Goal: Information Seeking & Learning: Learn about a topic

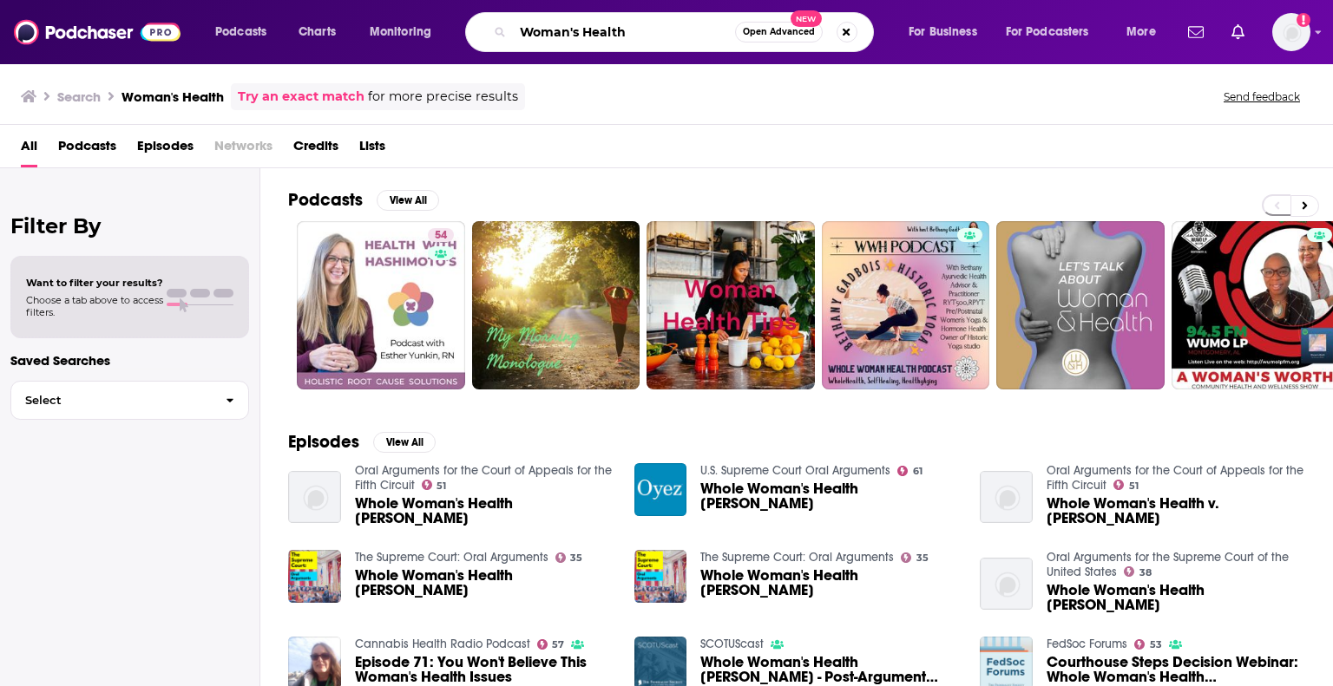
click at [620, 33] on input "Woman's Health" at bounding box center [624, 32] width 222 height 28
drag, startPoint x: 658, startPoint y: 24, endPoint x: 498, endPoint y: 27, distance: 159.7
click at [498, 27] on div "Woman's Health Open Advanced New" at bounding box center [669, 32] width 409 height 40
paste input "hat’s Poppin"
type input "What’s Poppin"
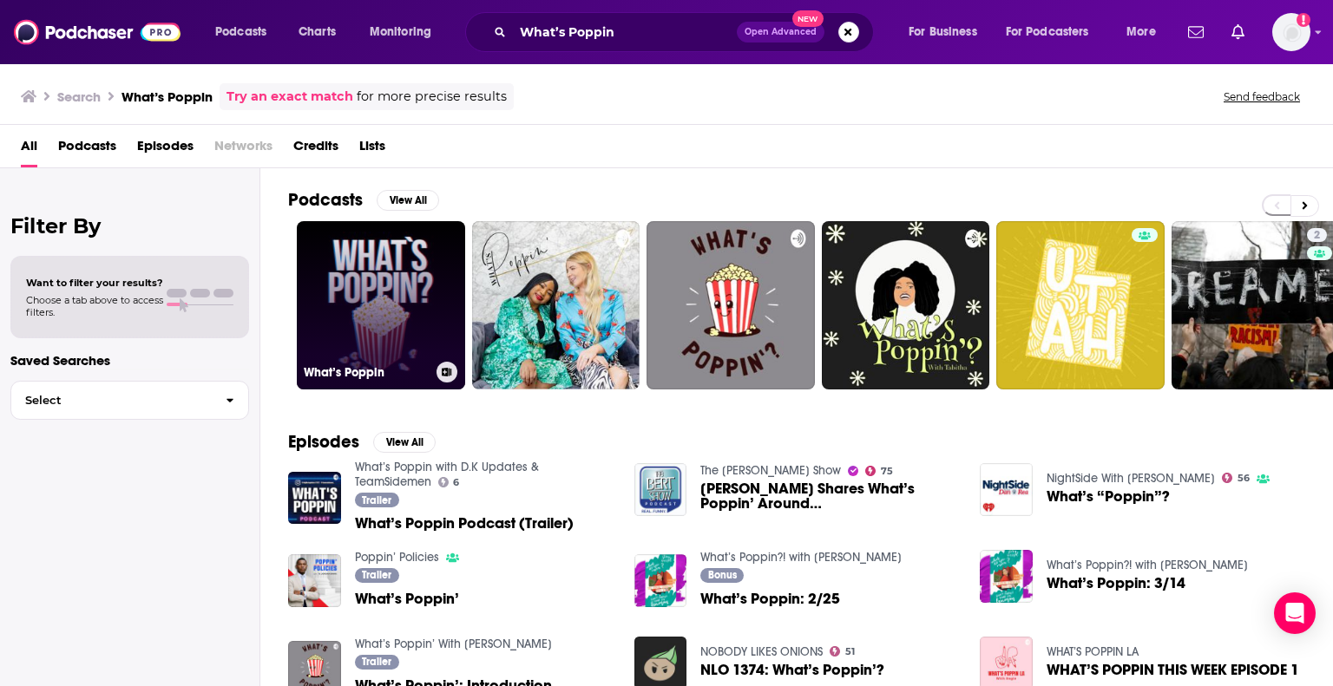
click at [398, 259] on link "What’s Poppin" at bounding box center [381, 305] width 168 height 168
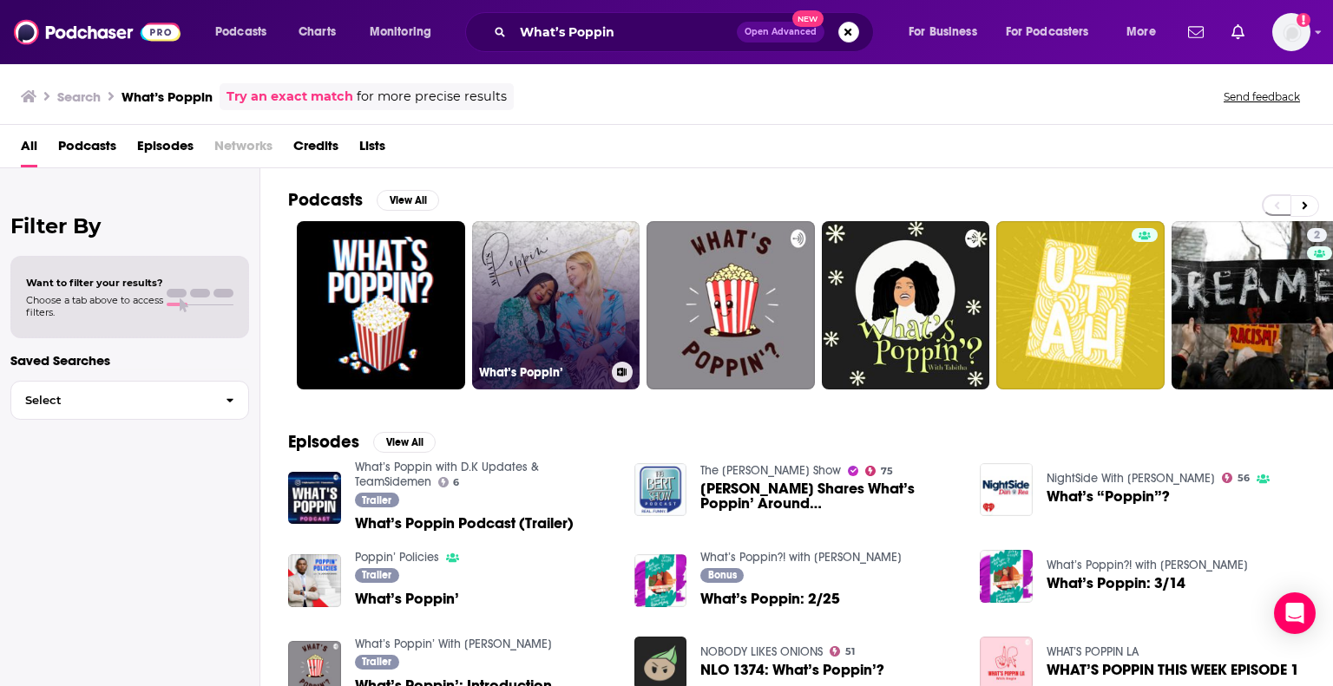
click at [553, 301] on link "What’s Poppin’" at bounding box center [556, 305] width 168 height 168
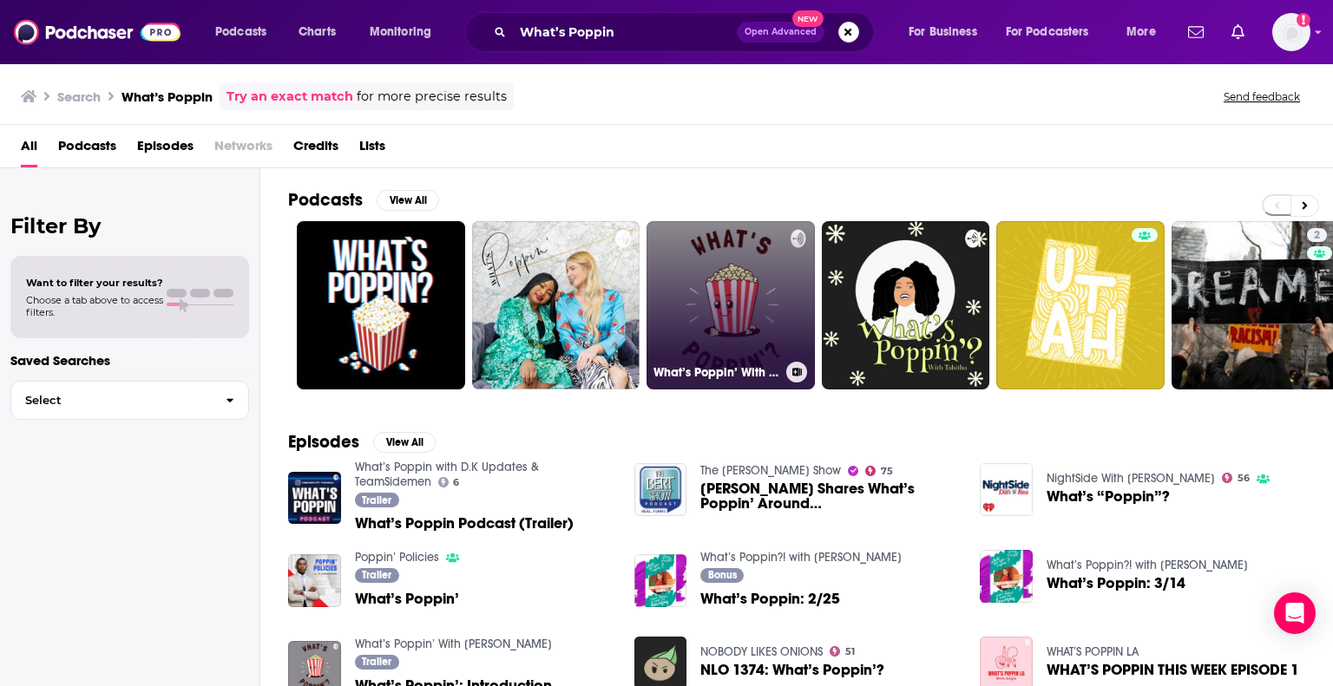
click at [732, 305] on link "What’s Poppin’ With [PERSON_NAME]" at bounding box center [730, 305] width 168 height 168
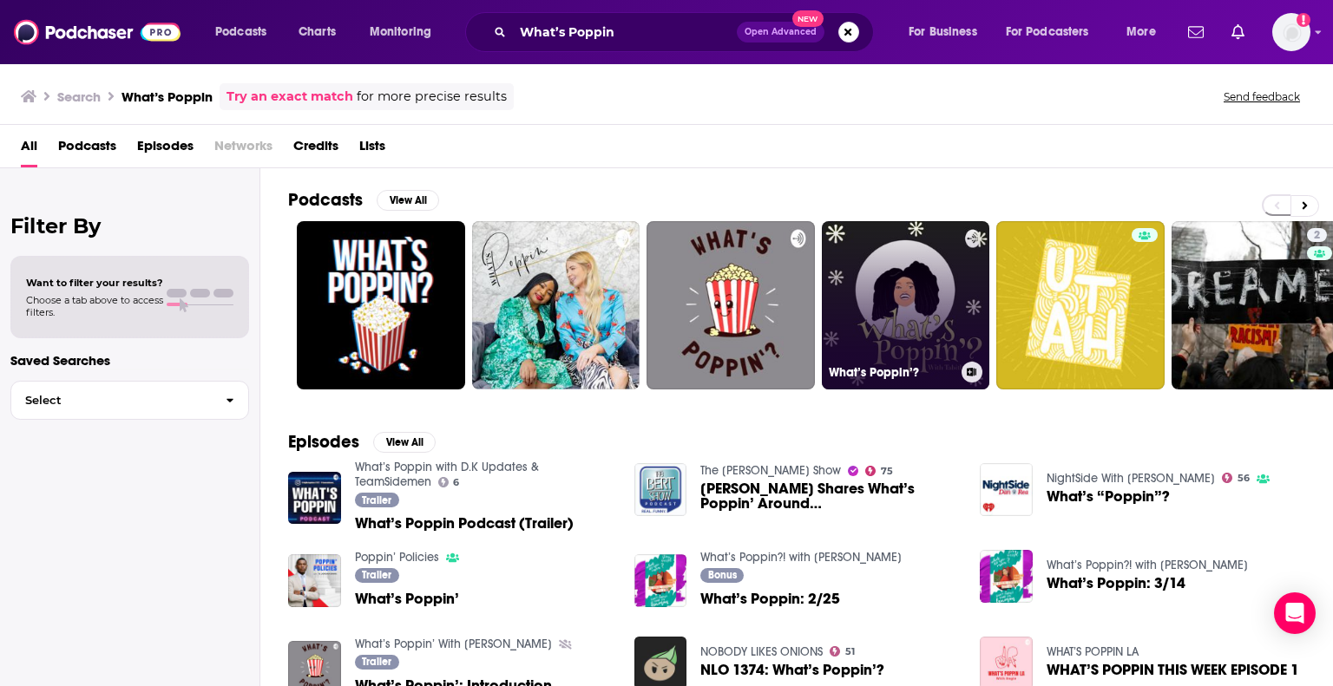
click at [907, 314] on link "What’s Poppin’?" at bounding box center [906, 305] width 168 height 168
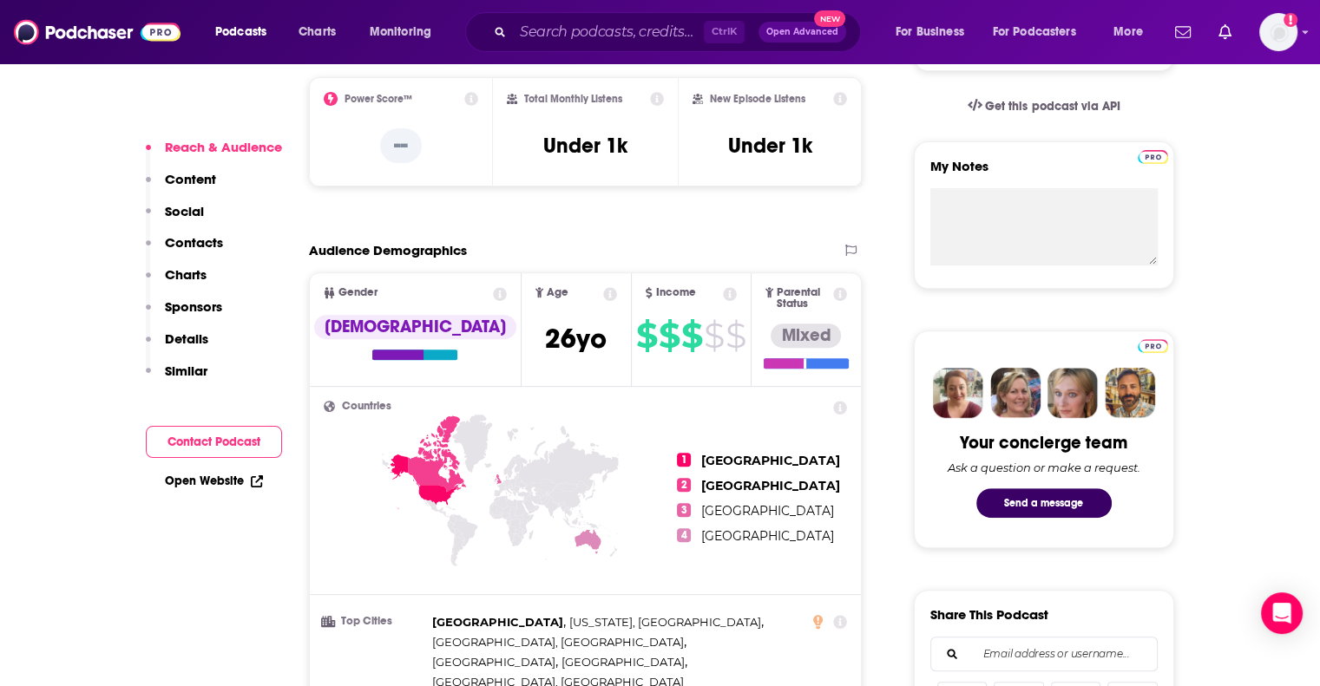
scroll to position [521, 0]
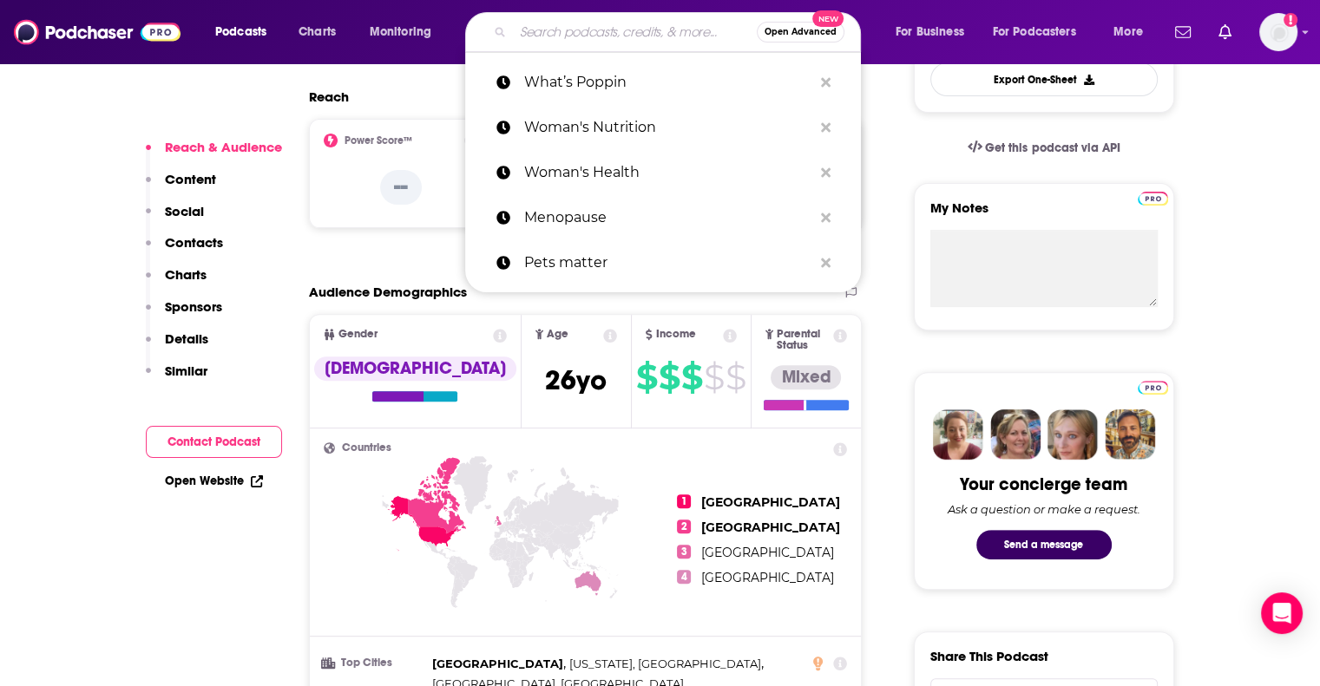
click at [591, 33] on input "Search podcasts, credits, & more..." at bounding box center [635, 32] width 244 height 28
paste input "Street Hearts"
type input "Street Hearts"
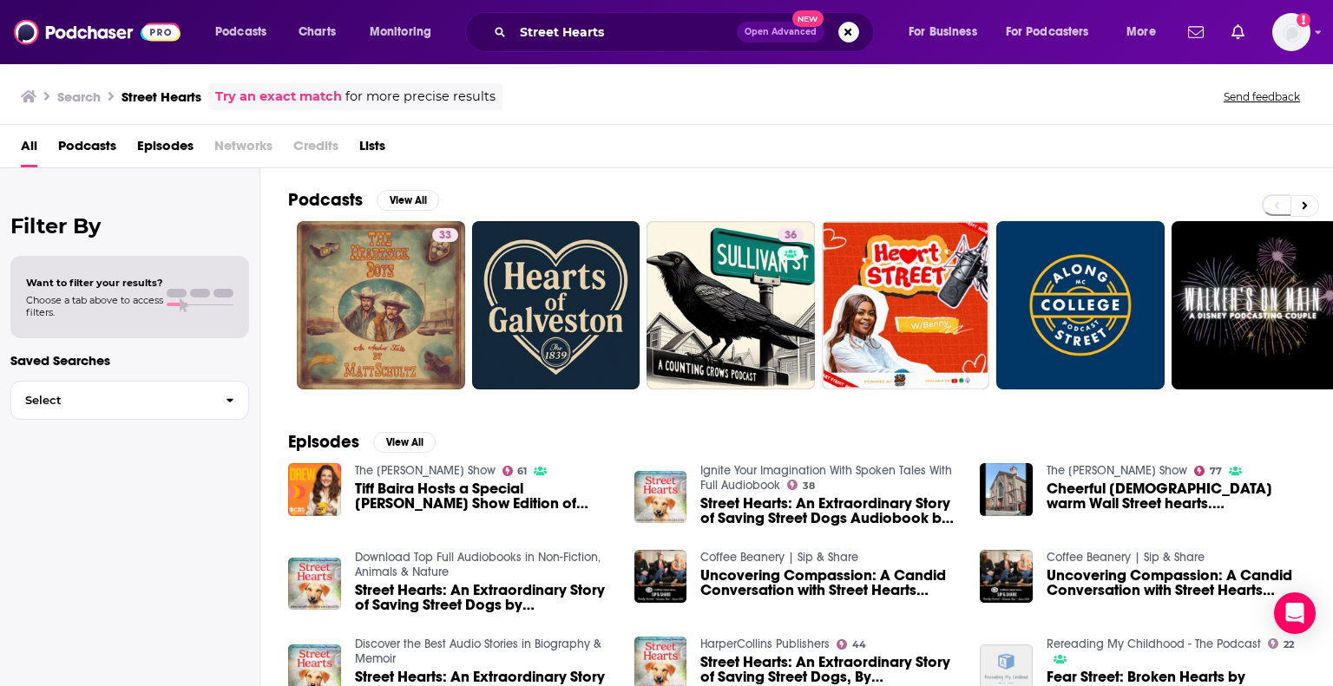
click at [805, 20] on span "New" at bounding box center [807, 18] width 31 height 16
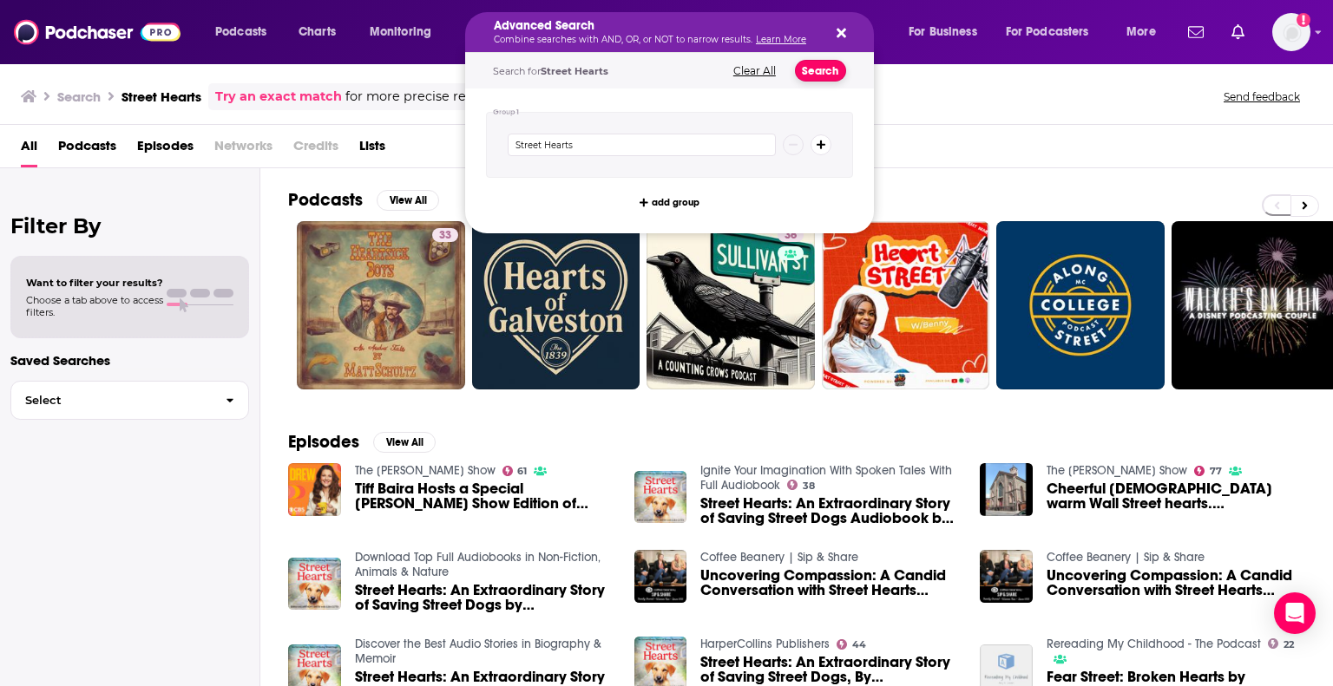
click at [805, 70] on button "Search" at bounding box center [820, 71] width 51 height 22
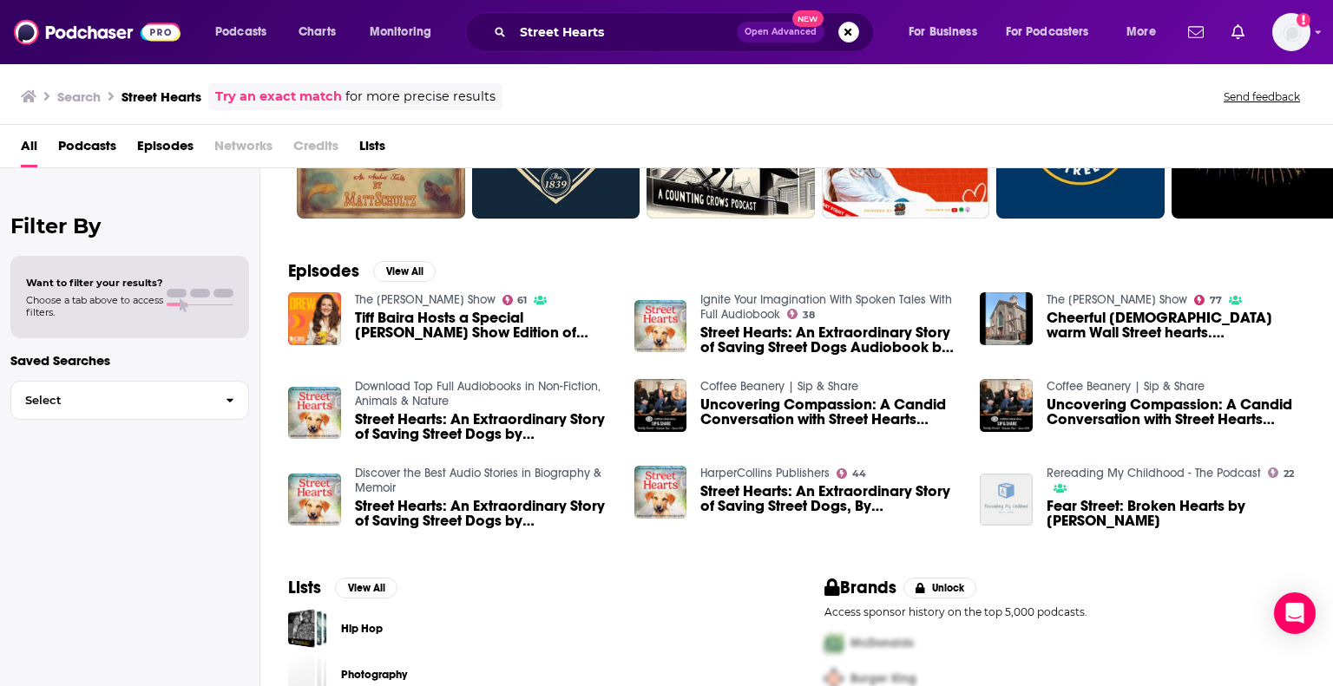
scroll to position [243, 0]
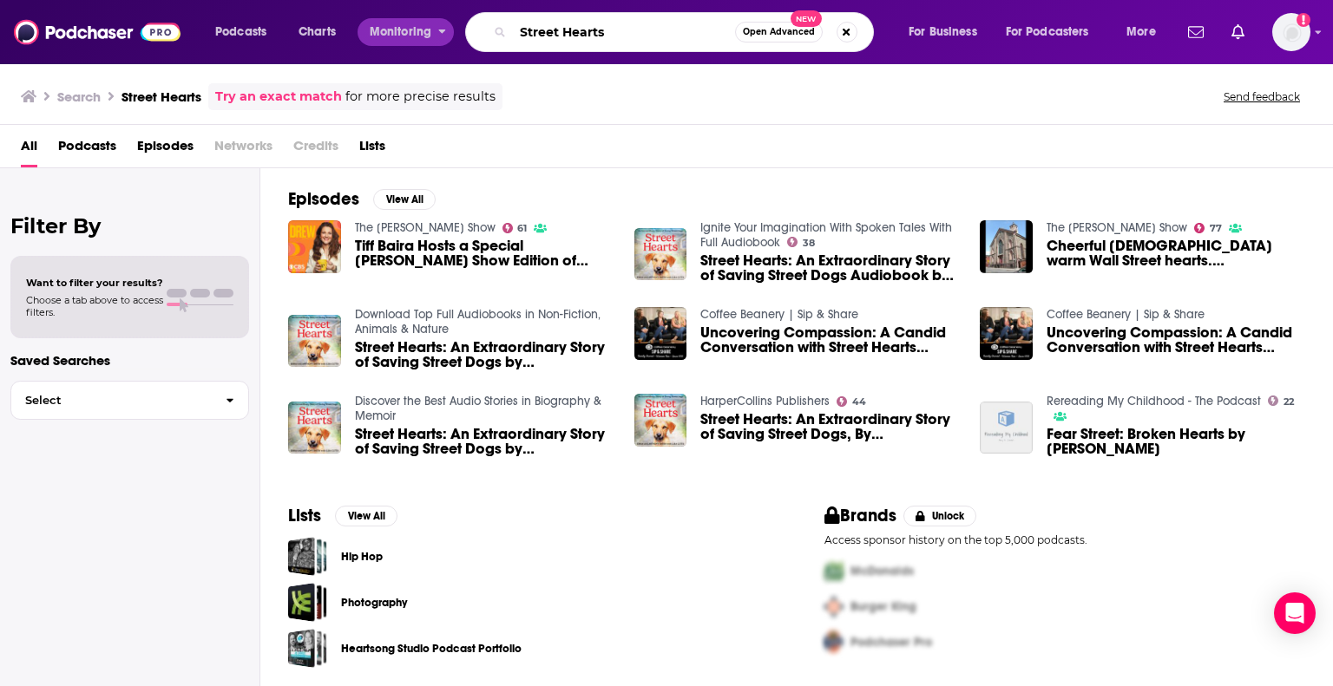
drag, startPoint x: 505, startPoint y: 37, endPoint x: 379, endPoint y: 36, distance: 125.8
click at [379, 36] on div "Podcasts Charts Monitoring Street Hearts Open Advanced New For Business For Pod…" at bounding box center [687, 32] width 969 height 40
paste input "Work in Progres"
type input "Work in Progress"
click at [782, 31] on span "Open Advanced" at bounding box center [779, 32] width 72 height 9
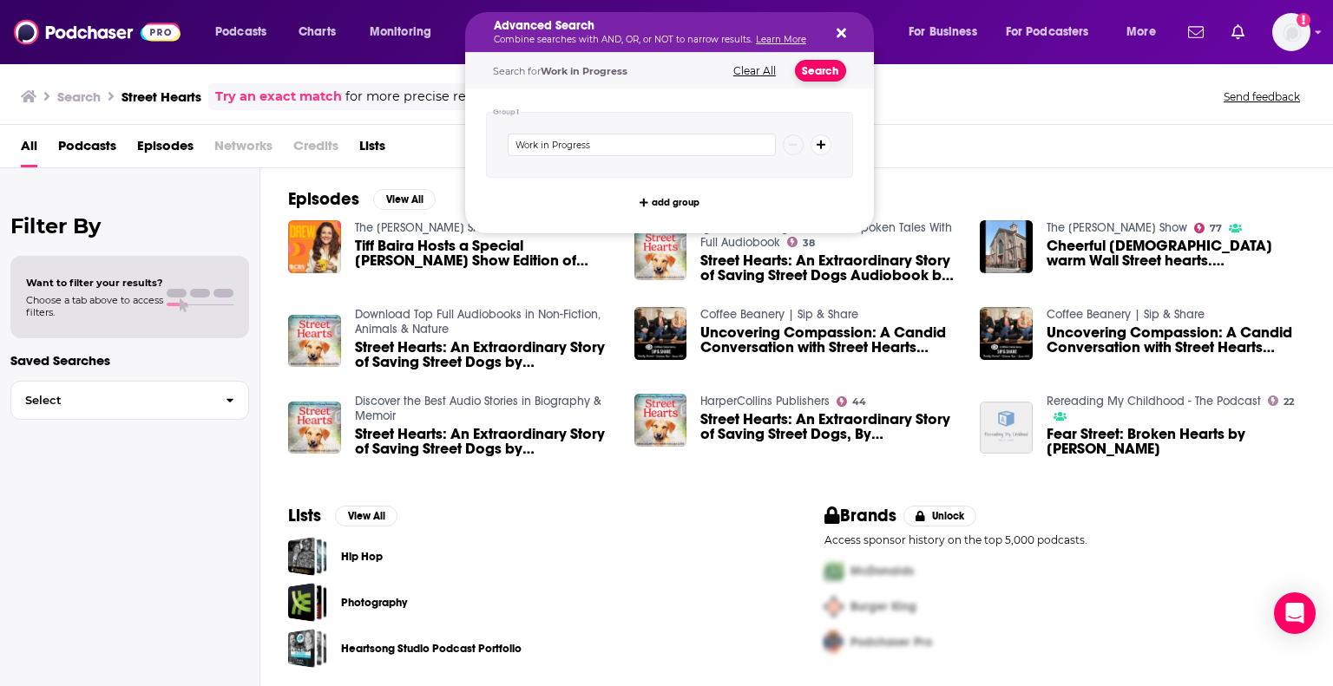
click at [830, 69] on button "Search" at bounding box center [820, 71] width 51 height 22
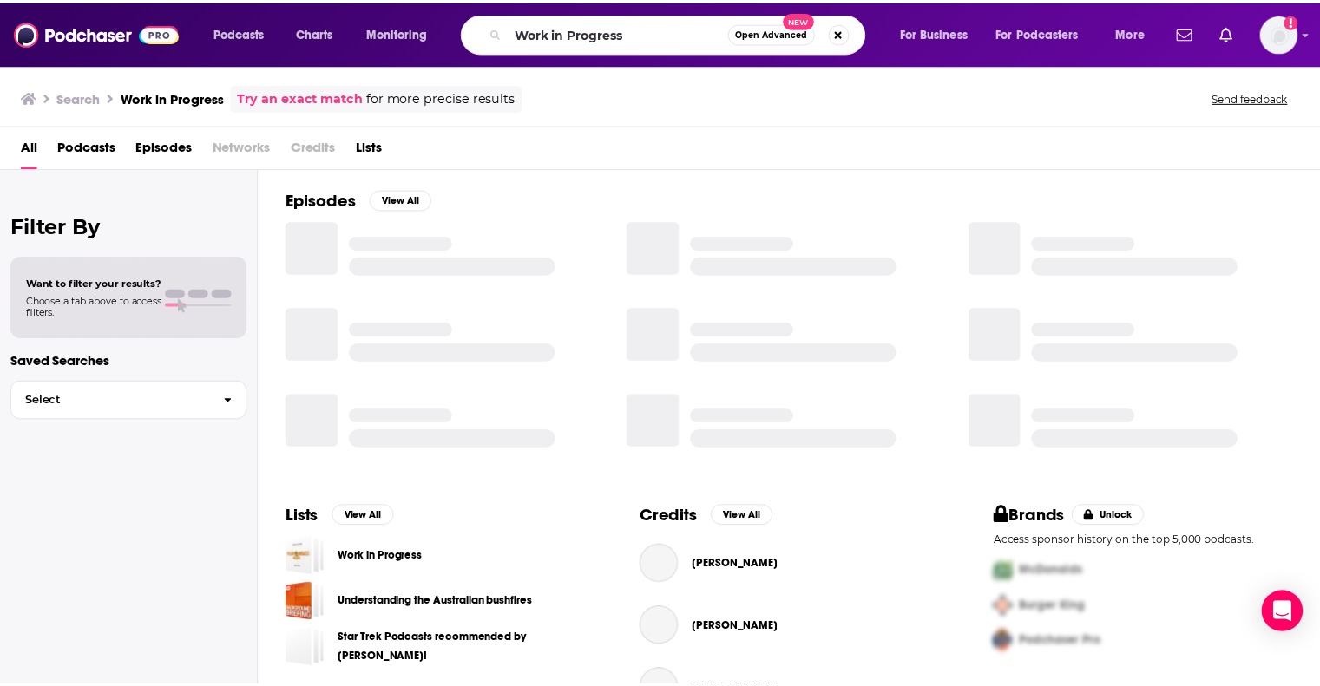
scroll to position [243, 0]
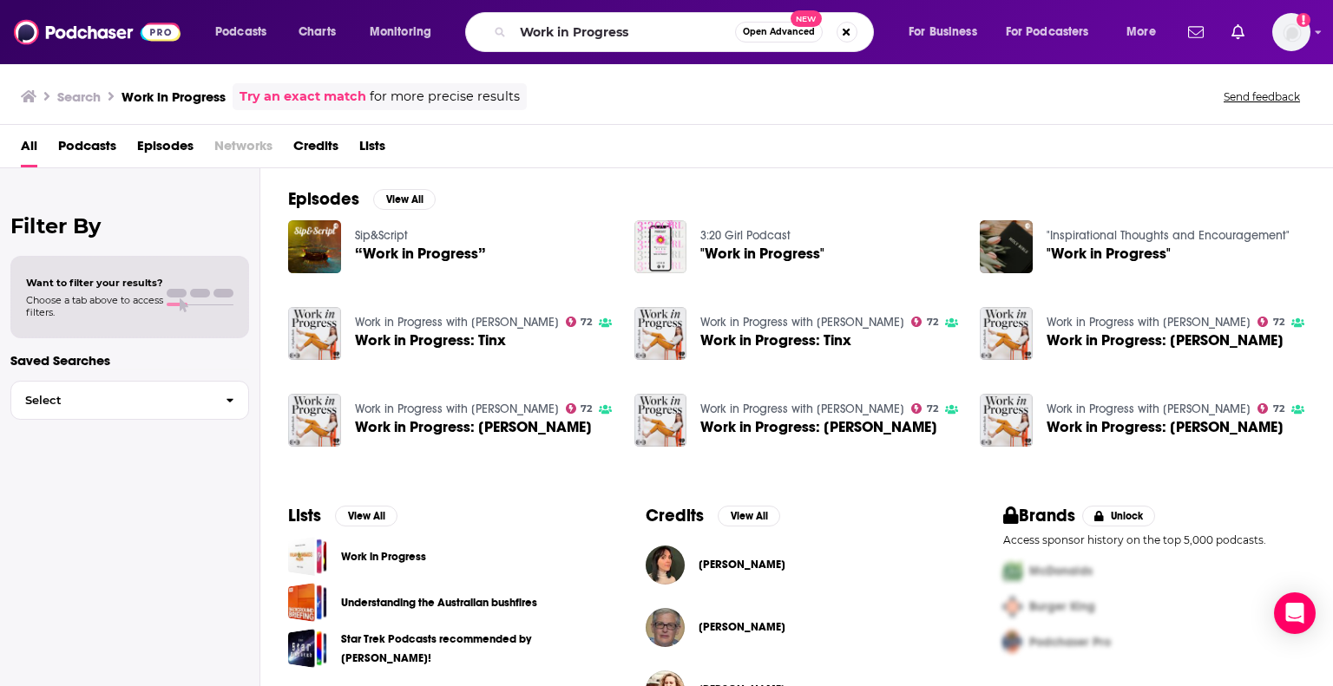
click at [411, 339] on span "Work in Progress: Tinx" at bounding box center [430, 340] width 151 height 15
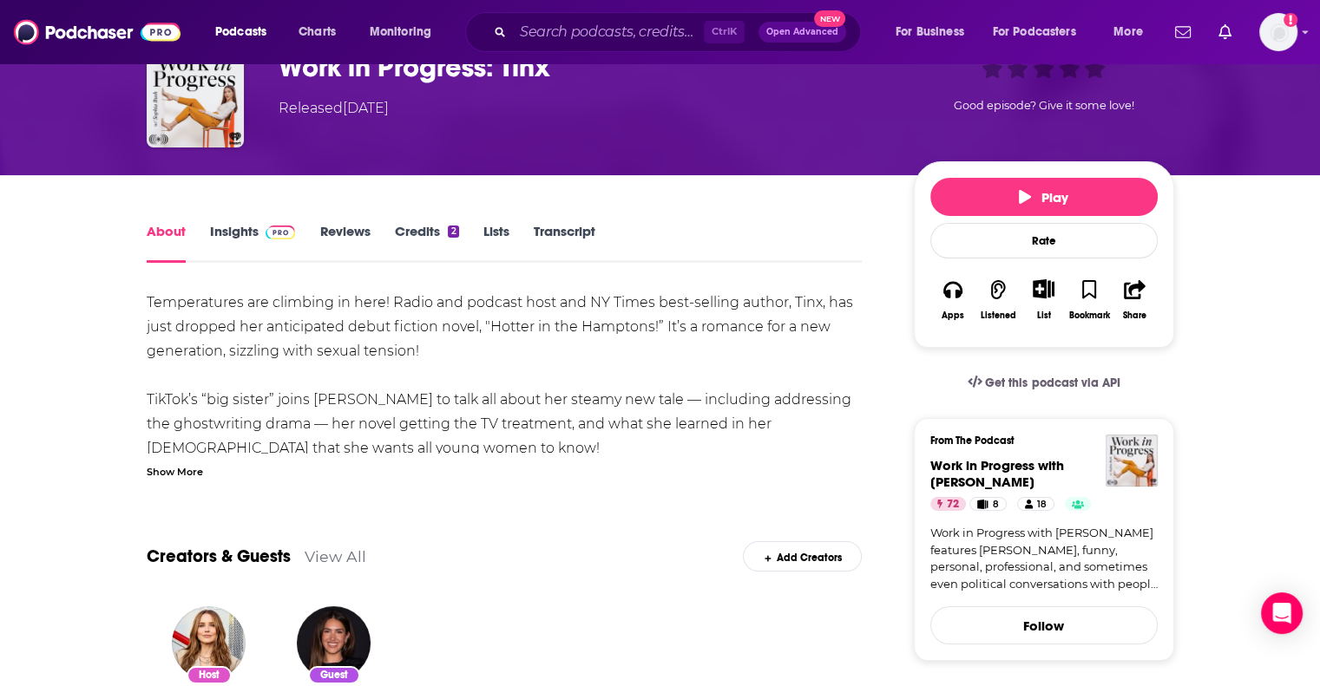
scroll to position [14, 0]
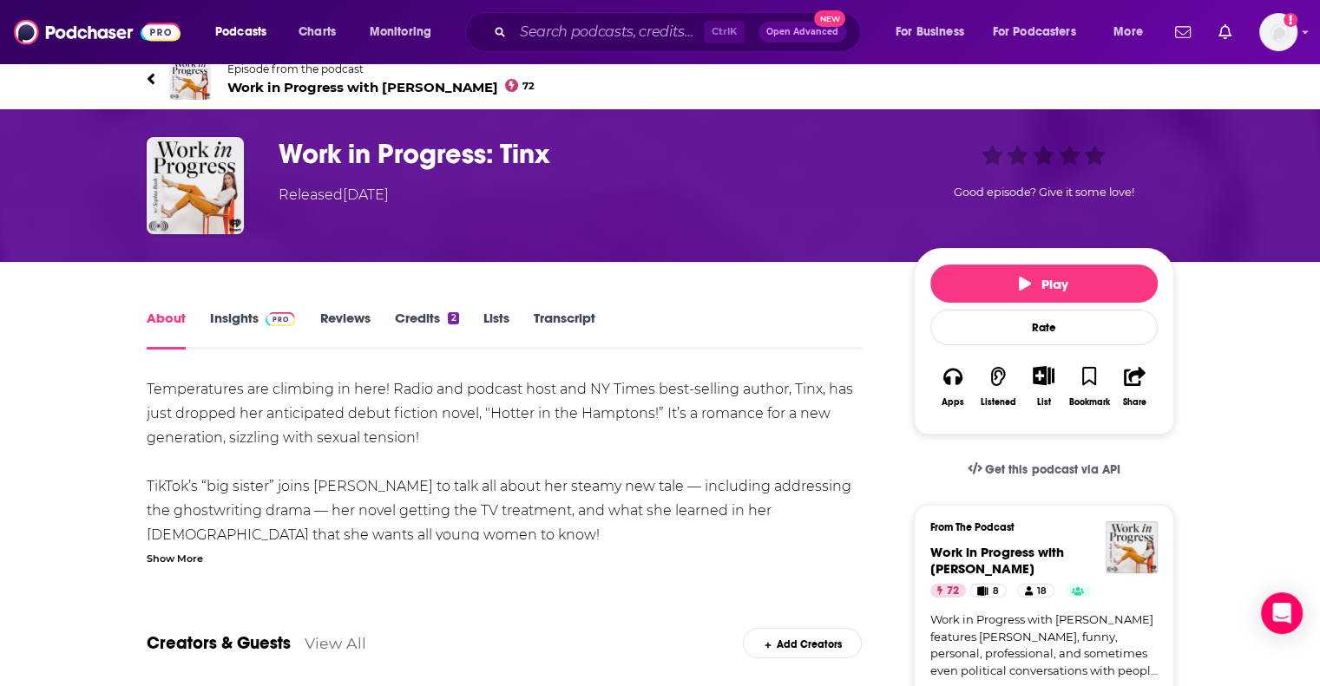
click at [238, 318] on link "Insights" at bounding box center [253, 330] width 86 height 40
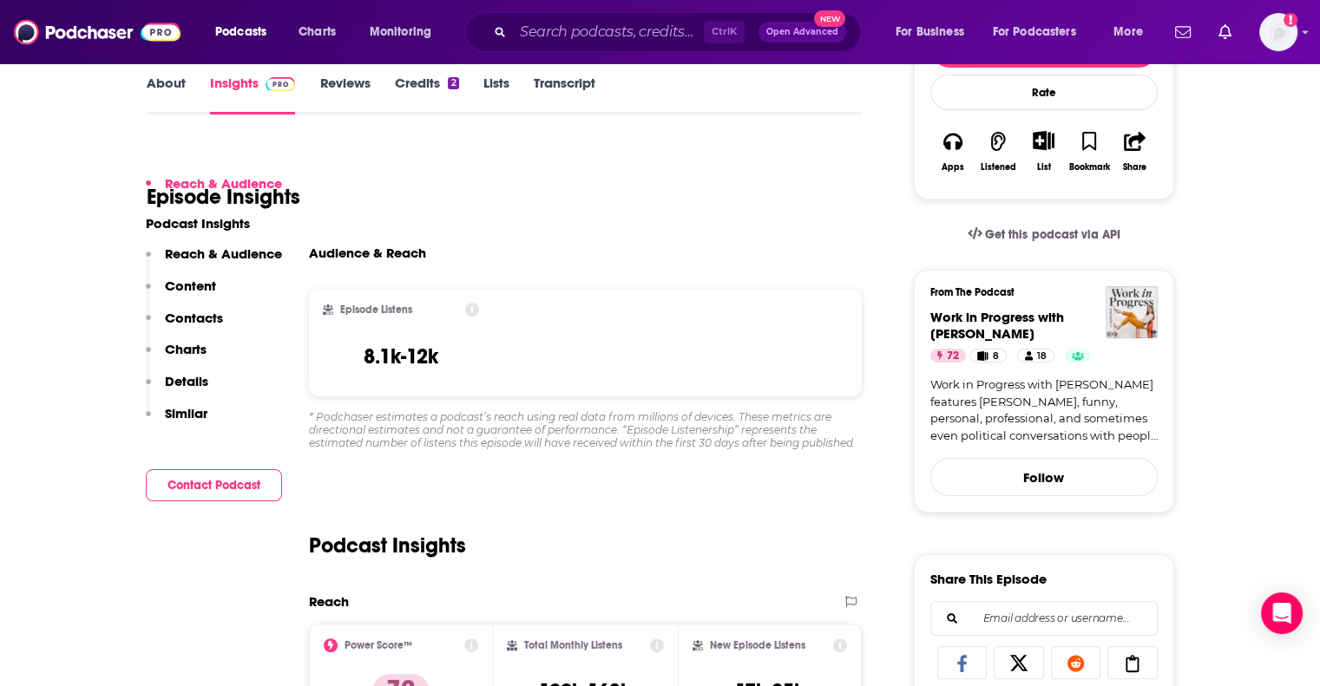
scroll to position [434, 0]
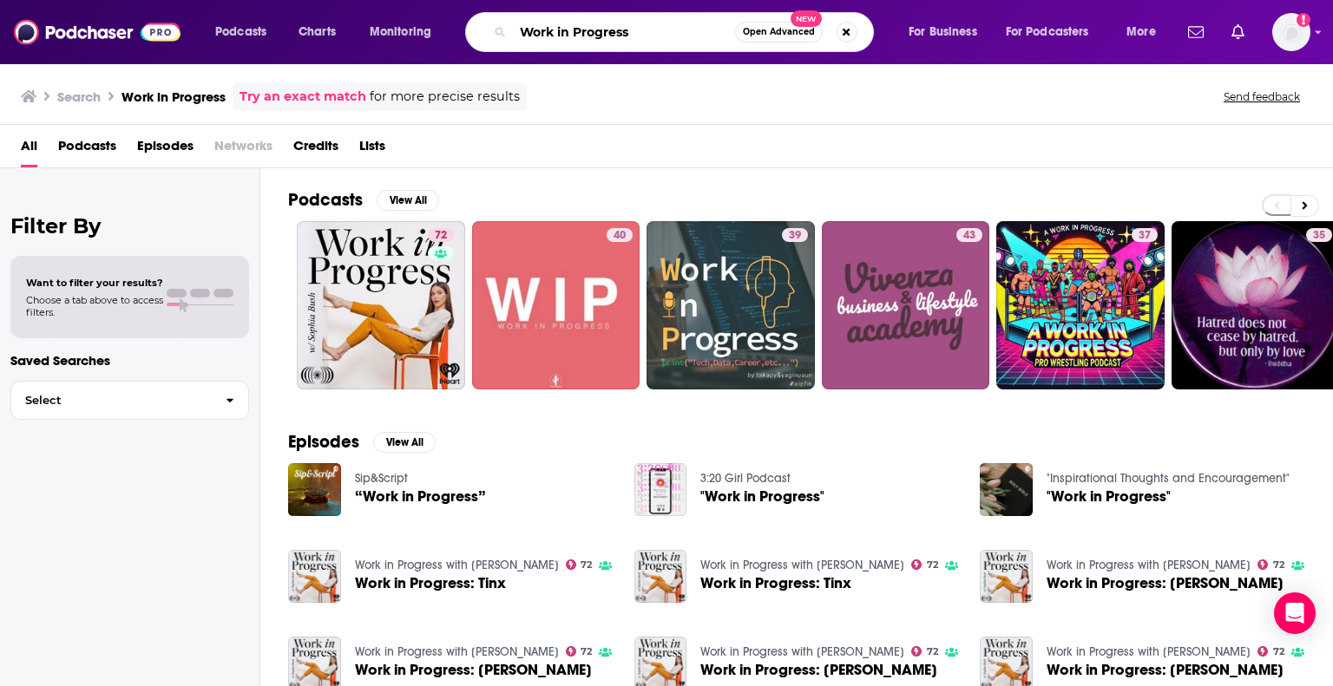
drag, startPoint x: 651, startPoint y: 30, endPoint x: 484, endPoint y: 30, distance: 166.6
click at [484, 30] on div "Work in Progress Open Advanced New" at bounding box center [669, 32] width 409 height 40
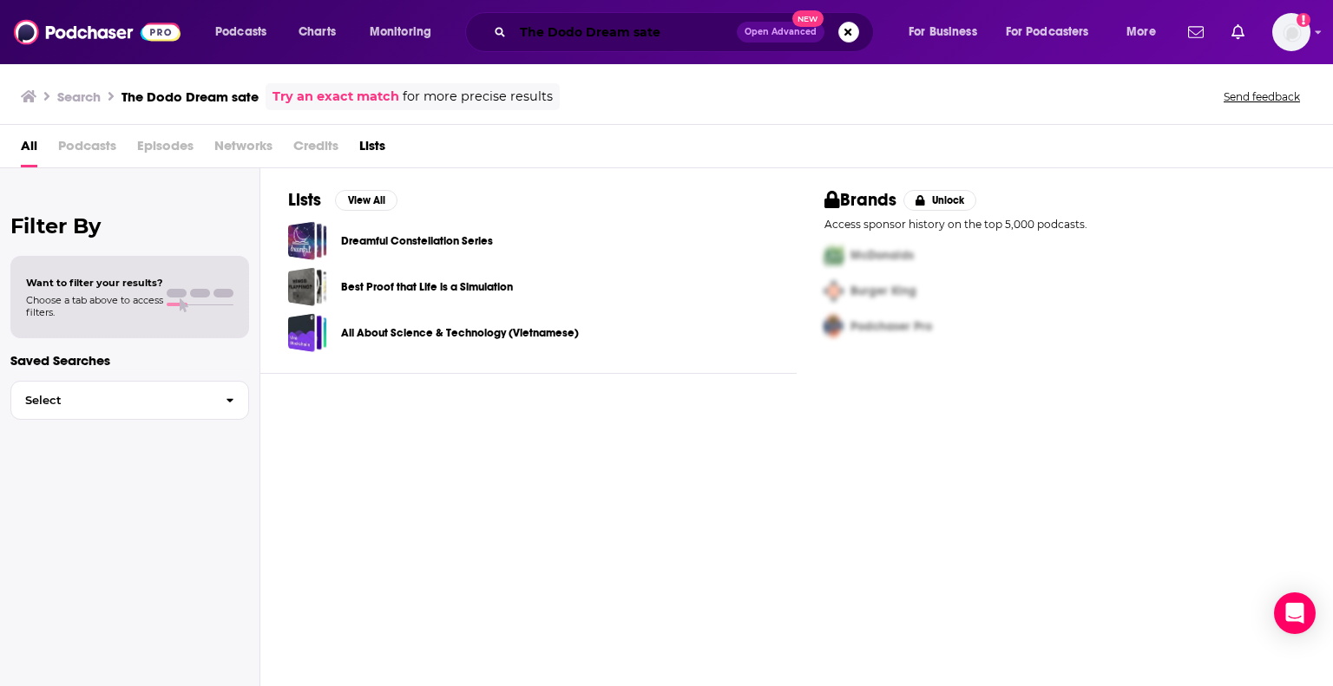
click at [635, 35] on input "The Dodo Dream sate" at bounding box center [625, 32] width 224 height 28
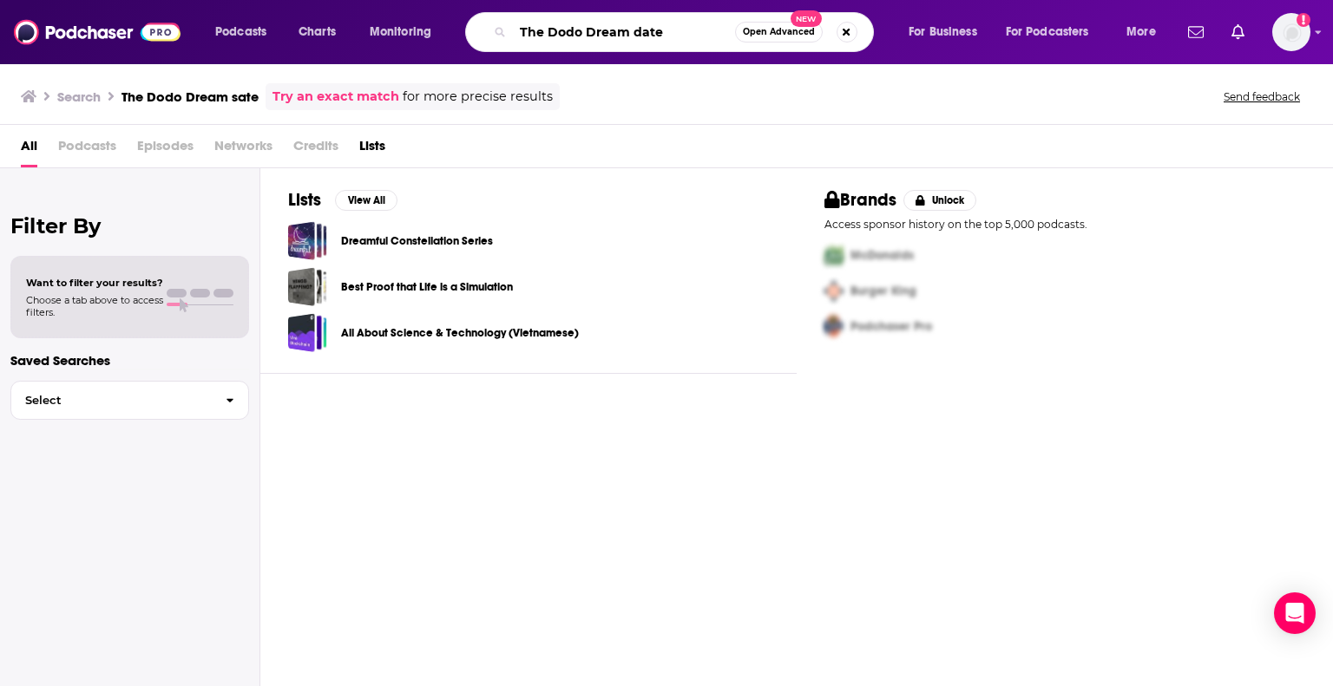
click at [568, 30] on input "The Dodo Dream date" at bounding box center [624, 32] width 222 height 28
type input "The Do do Dream date"
click at [784, 30] on span "Open Advanced" at bounding box center [779, 32] width 72 height 9
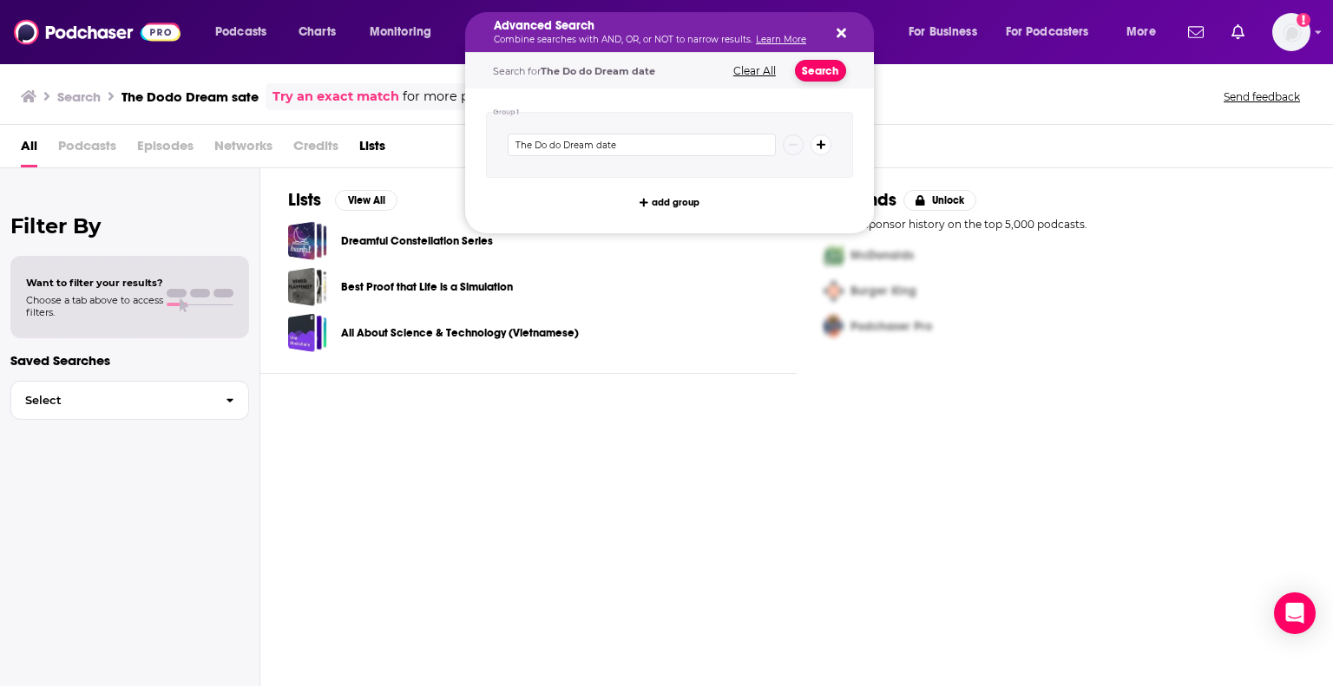
click at [820, 68] on button "Search" at bounding box center [820, 71] width 51 height 22
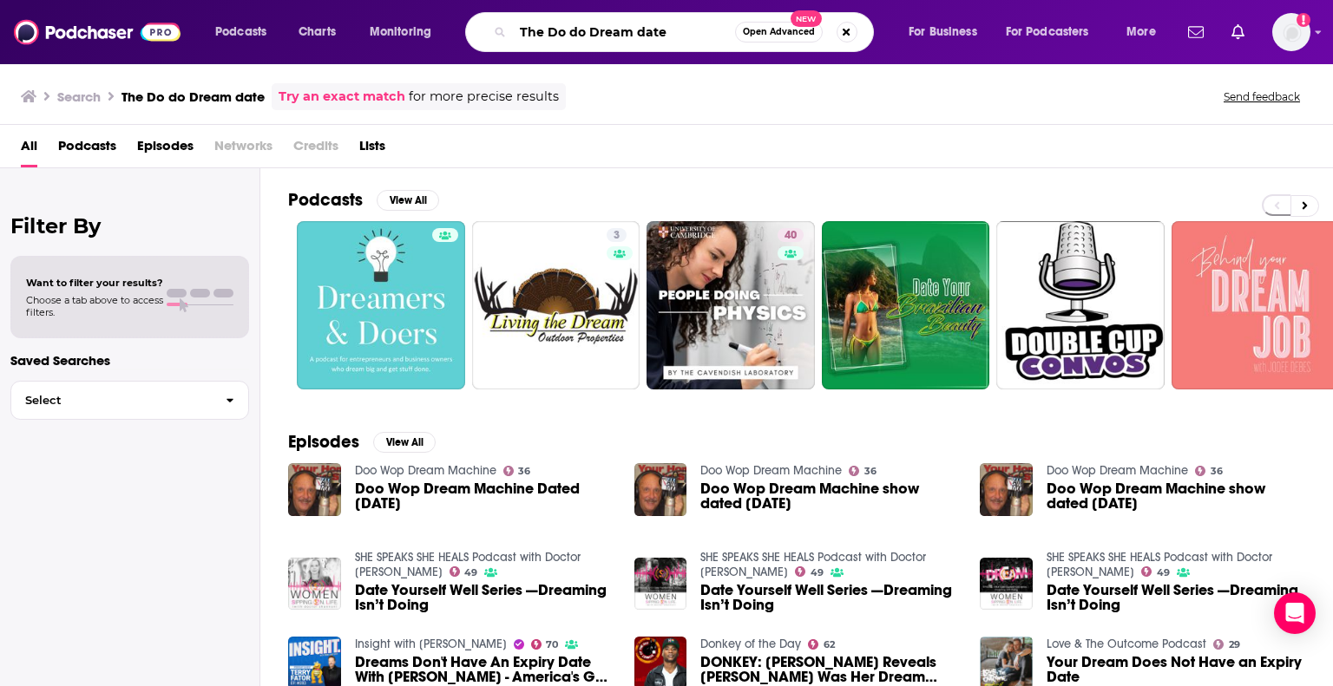
drag, startPoint x: 687, startPoint y: 21, endPoint x: 493, endPoint y: 23, distance: 194.4
click at [493, 23] on div "The Do do Dream date Open Advanced New" at bounding box center [669, 32] width 409 height 40
paste input "Royal Court"
type input "Royal Court"
click at [783, 29] on span "Open Advanced" at bounding box center [779, 32] width 72 height 9
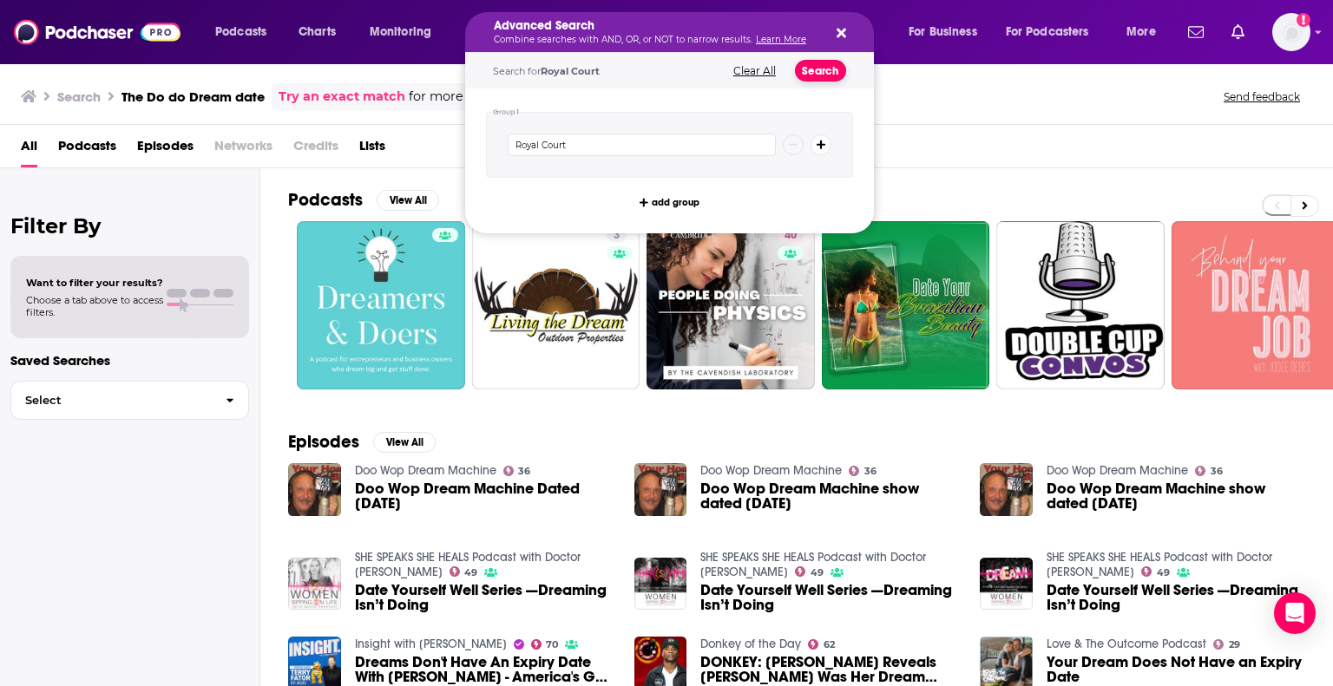
click at [809, 65] on button "Search" at bounding box center [820, 71] width 51 height 22
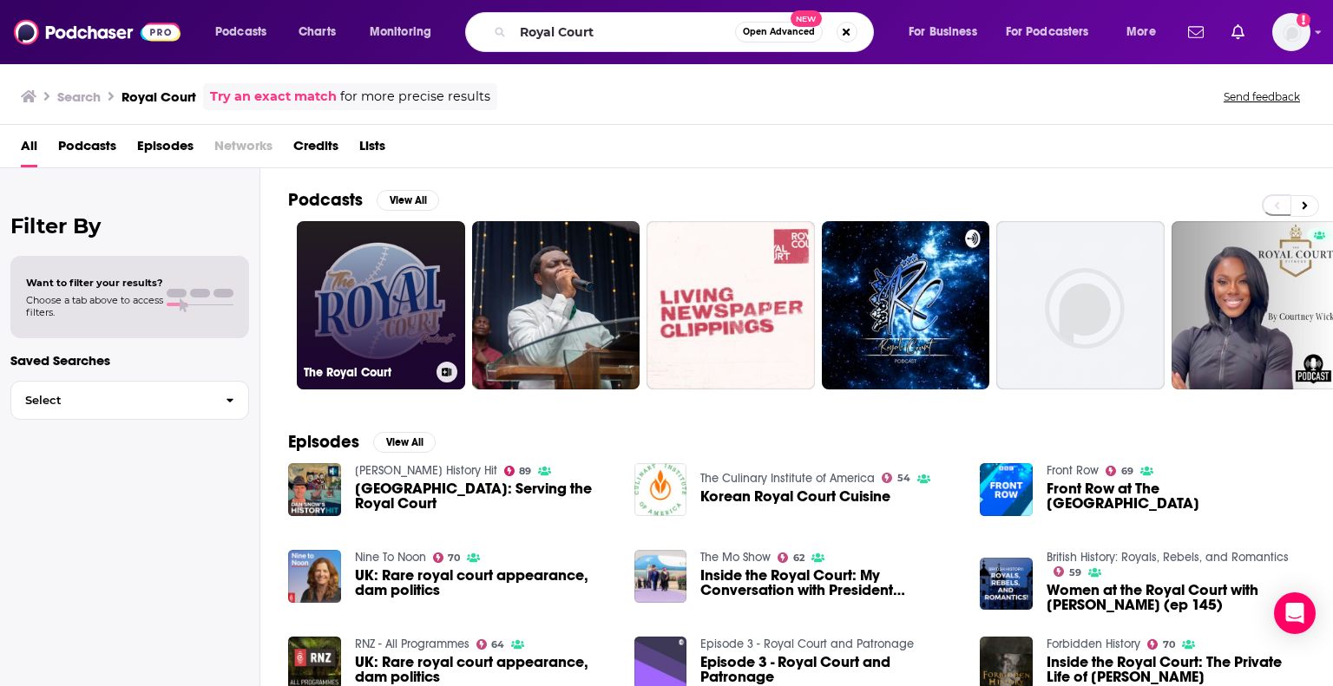
click at [397, 320] on link "The Royal Court" at bounding box center [381, 305] width 168 height 168
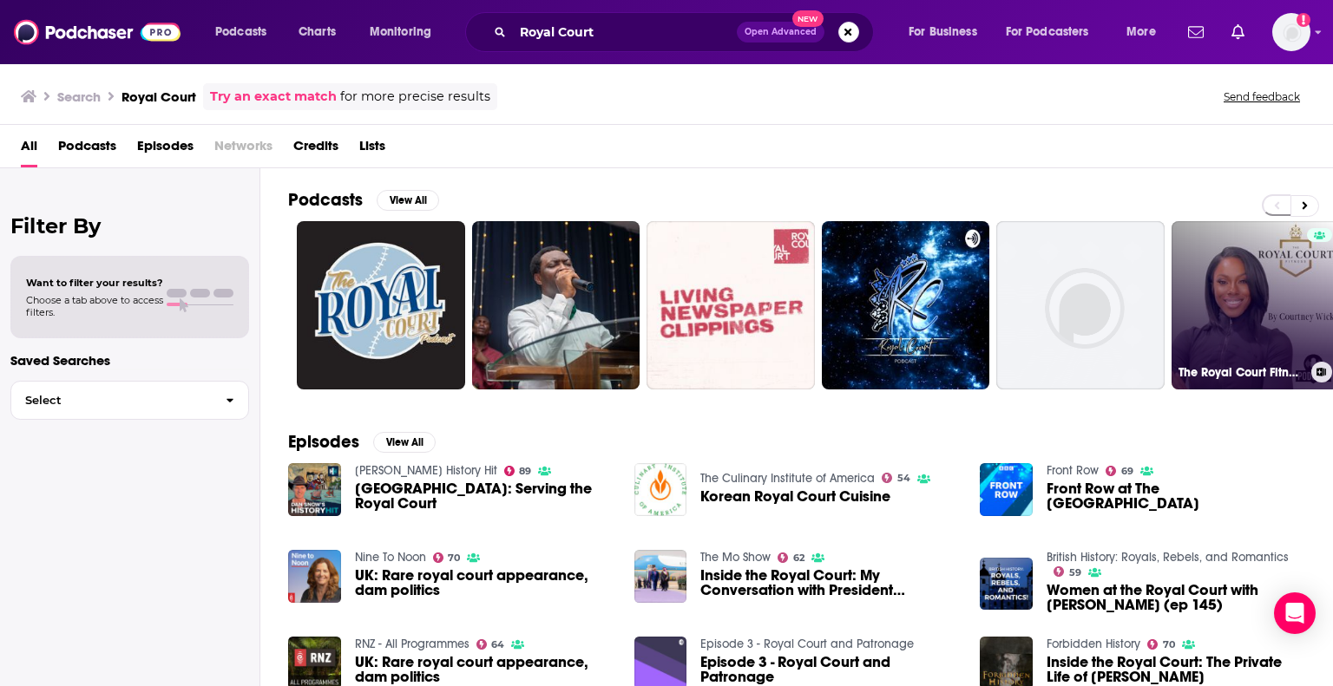
click at [1281, 323] on link "The Royal Court Fitness" at bounding box center [1255, 305] width 168 height 168
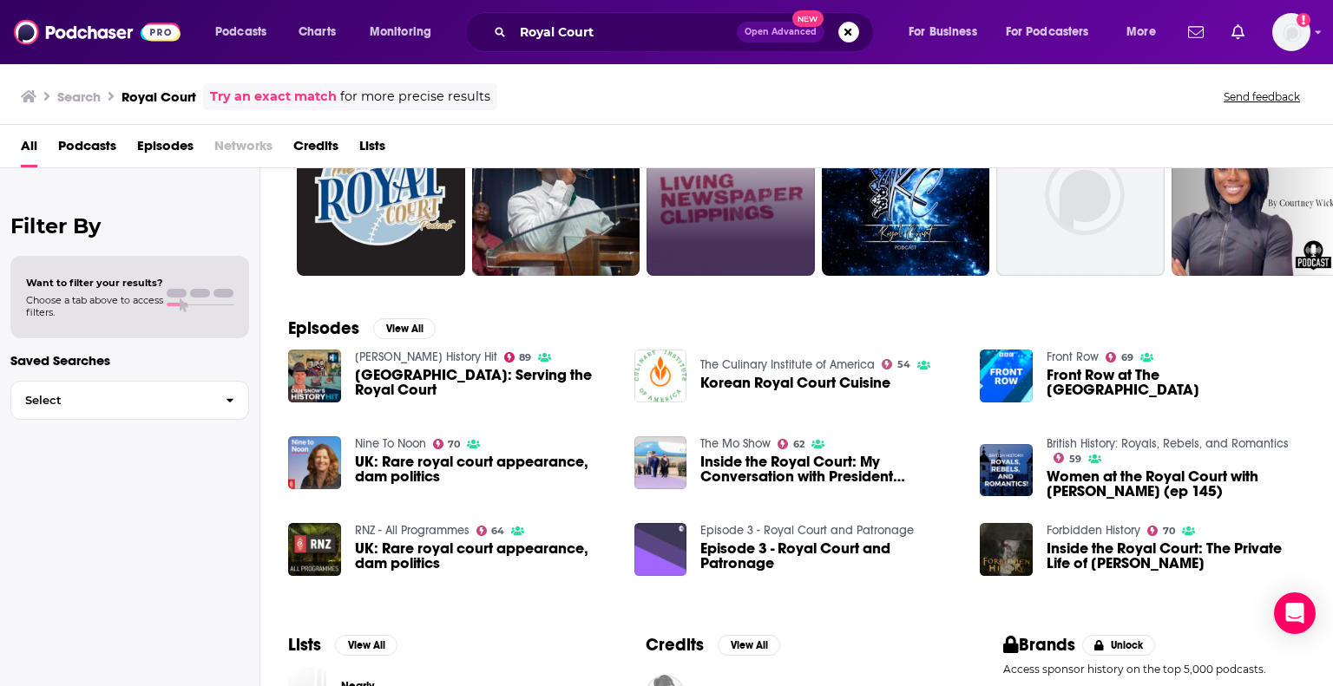
scroll to position [292, 0]
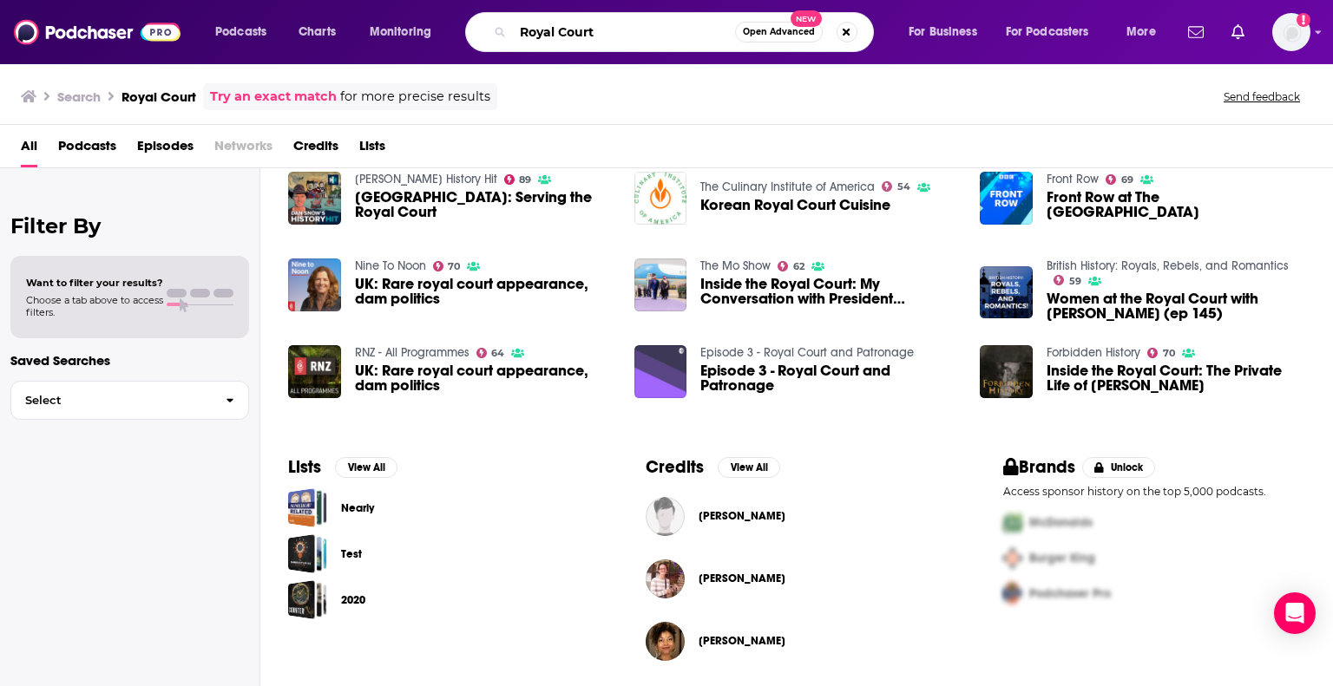
drag, startPoint x: 652, startPoint y: 36, endPoint x: 495, endPoint y: 32, distance: 156.2
click at [489, 29] on div "Royal Court Open Advanced New" at bounding box center [669, 32] width 409 height 40
type input "The Morning Mashup"
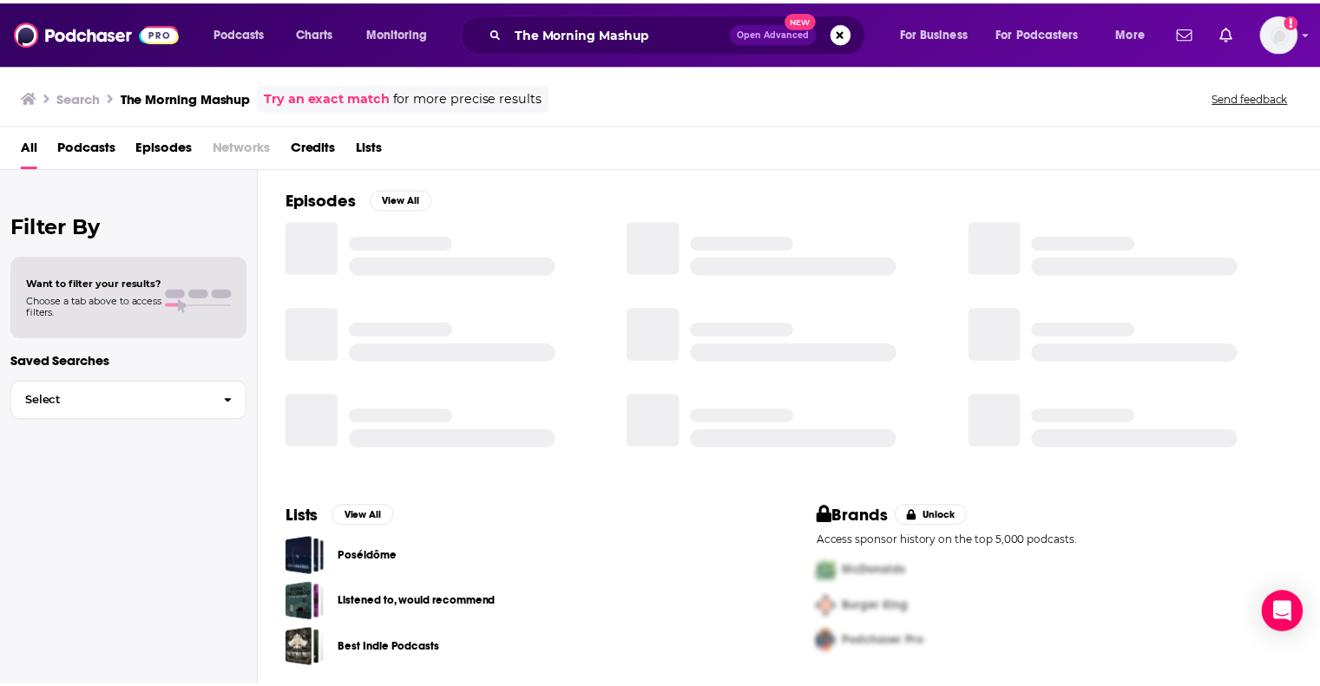
scroll to position [243, 0]
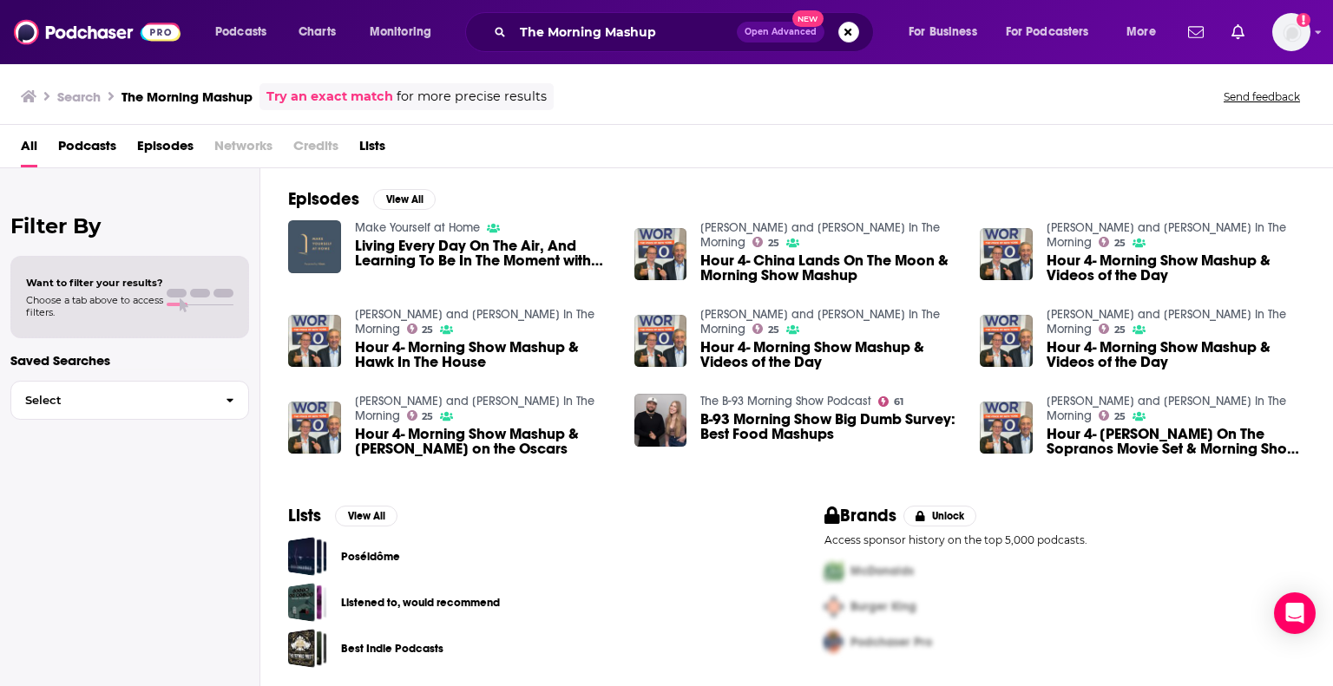
click at [312, 237] on img "Living Every Day On The Air, And Learning To Be In The Moment with The Morning …" at bounding box center [314, 246] width 53 height 53
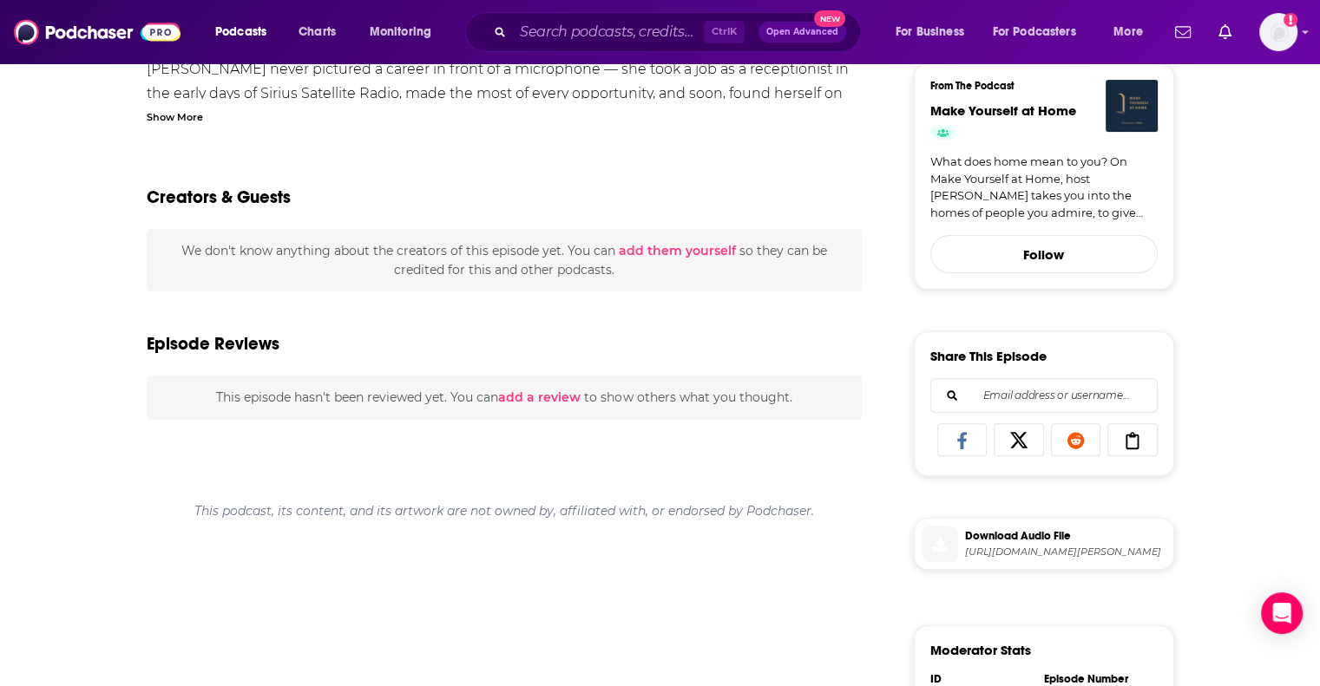
scroll to position [521, 0]
